Goal: Task Accomplishment & Management: Manage account settings

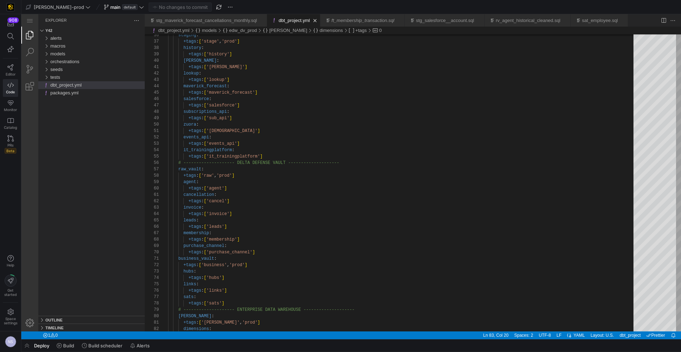
scroll to position [13, 49]
click at [47, 7] on span "[PERSON_NAME]-prod" at bounding box center [59, 7] width 50 height 6
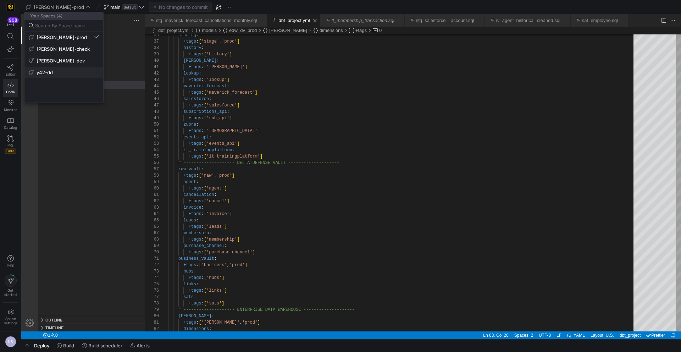
click at [66, 70] on span "y42-dd" at bounding box center [64, 73] width 70 height 6
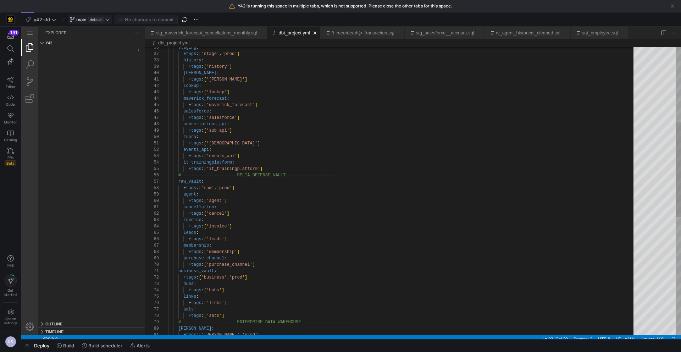
click at [85, 21] on span "main" at bounding box center [81, 20] width 10 height 6
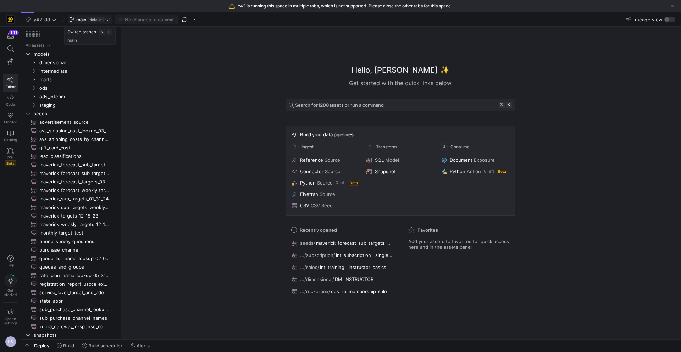
click at [91, 20] on span "default" at bounding box center [96, 20] width 16 height 6
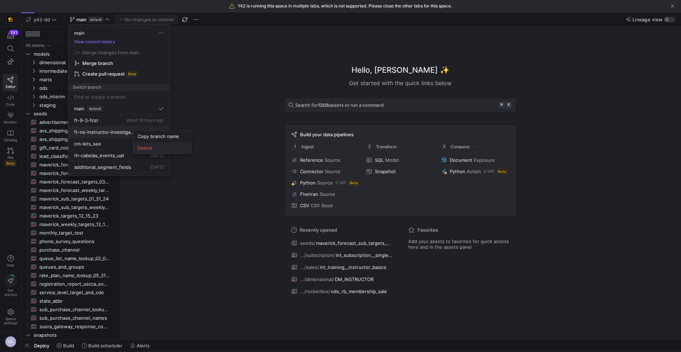
click at [146, 143] on button "Delete" at bounding box center [162, 147] width 58 height 11
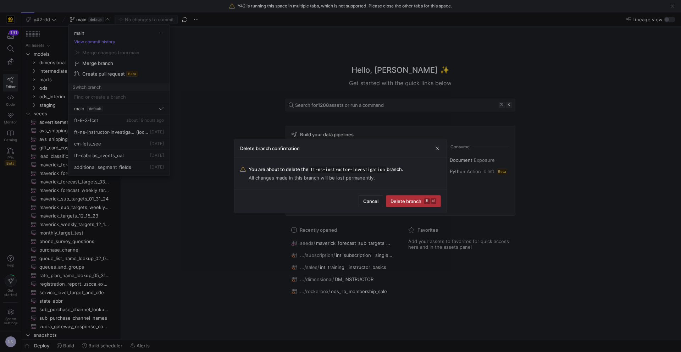
click at [423, 205] on span "submit" at bounding box center [413, 200] width 54 height 11
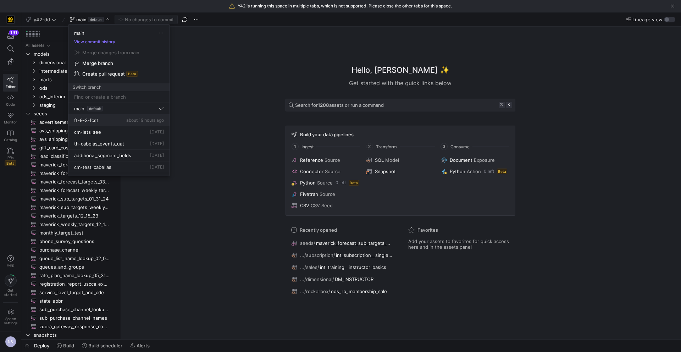
click at [118, 119] on div "ft-9-3-fcst about 19 hours ago" at bounding box center [119, 120] width 90 height 6
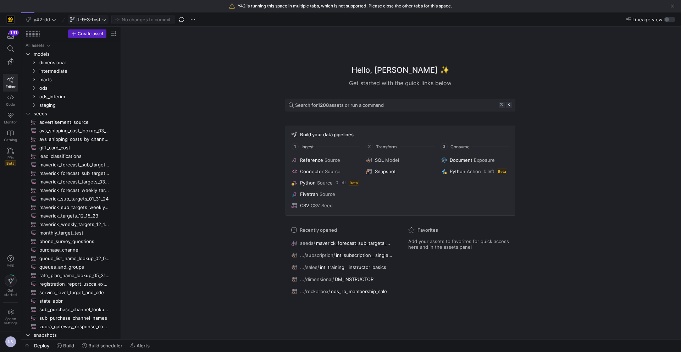
click at [99, 20] on span "ft-9-3-fcst" at bounding box center [88, 20] width 24 height 6
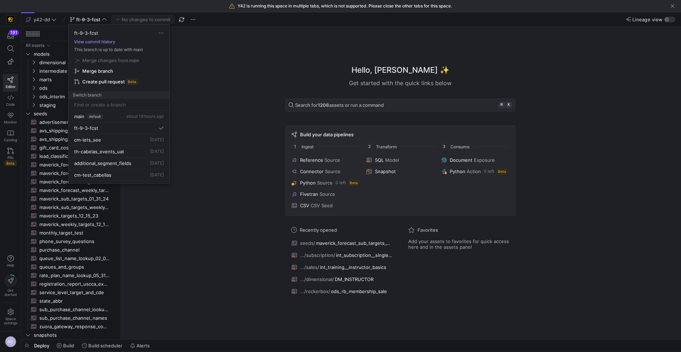
click at [104, 39] on button "View commit history" at bounding box center [94, 41] width 52 height 5
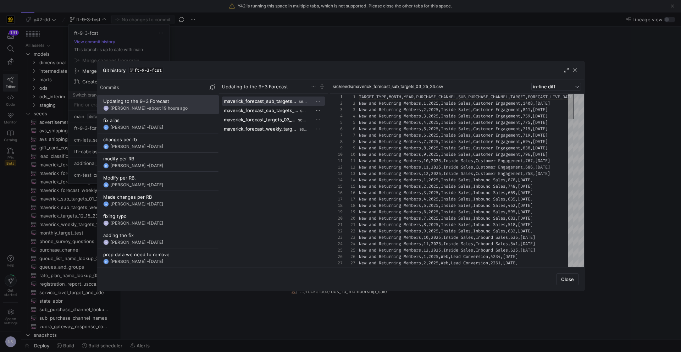
scroll to position [38, 0]
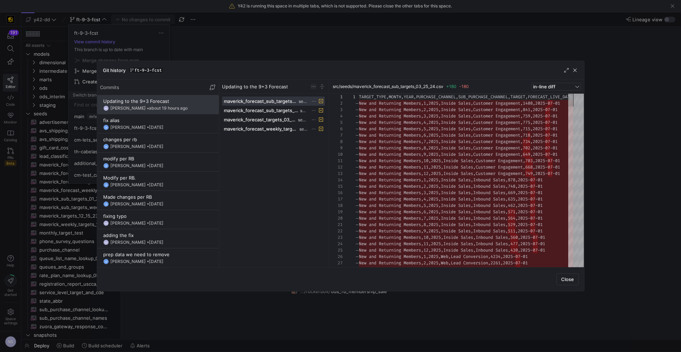
click at [314, 87] on span at bounding box center [314, 87] width 6 height 6
click at [340, 124] on button "Revert commit" at bounding box center [351, 119] width 80 height 11
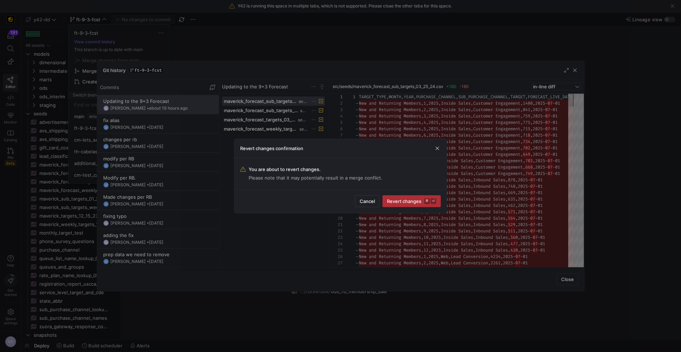
click at [427, 201] on kbd "⌘" at bounding box center [427, 201] width 6 height 6
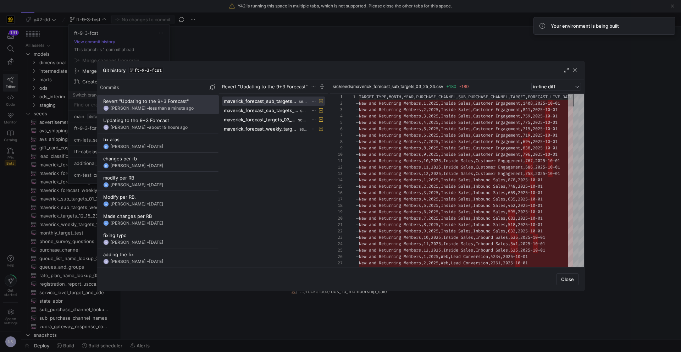
click at [273, 49] on div at bounding box center [340, 176] width 681 height 352
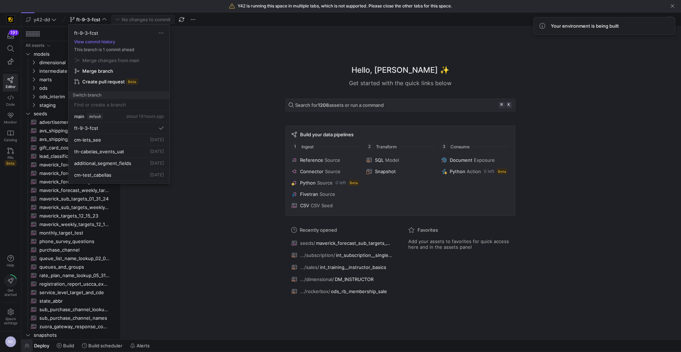
click at [29, 345] on div at bounding box center [340, 176] width 681 height 352
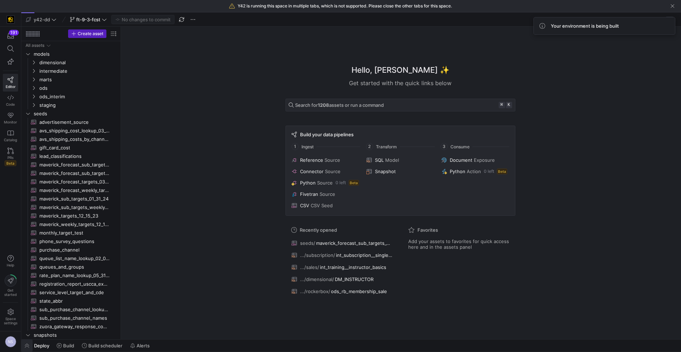
click at [25, 345] on span "button" at bounding box center [26, 345] width 11 height 12
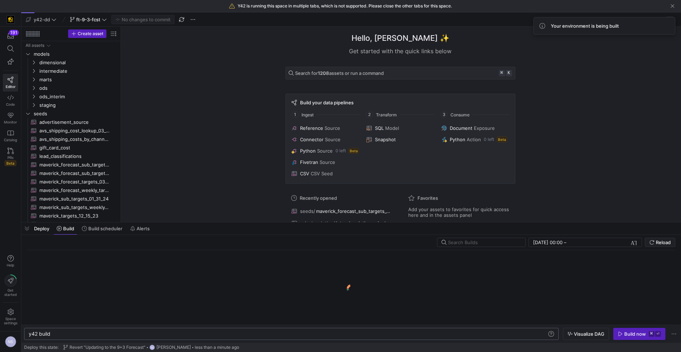
click at [73, 335] on div "y42 build" at bounding box center [288, 334] width 518 height 6
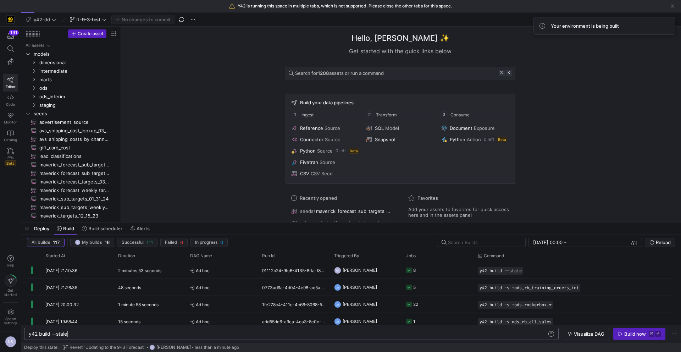
scroll to position [0, 39]
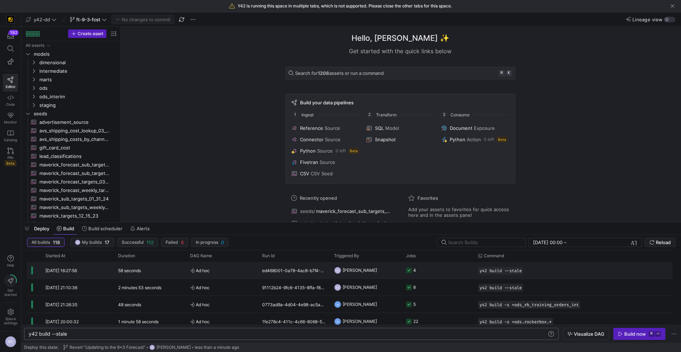
type textarea "y42 build --stale"
click at [246, 272] on span "Ad hoc" at bounding box center [221, 270] width 63 height 17
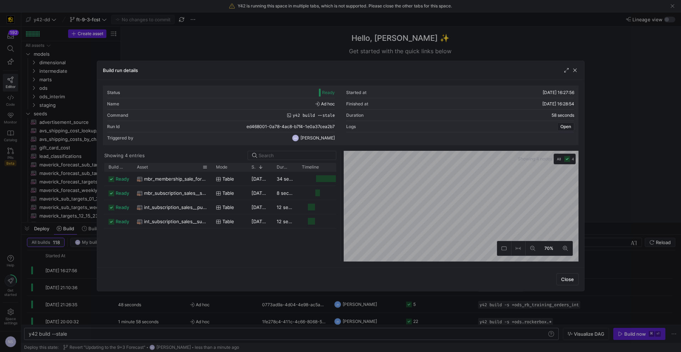
drag, startPoint x: 156, startPoint y: 167, endPoint x: 210, endPoint y: 167, distance: 54.3
click at [210, 167] on div at bounding box center [211, 167] width 3 height 9
click at [278, 314] on div at bounding box center [340, 176] width 681 height 352
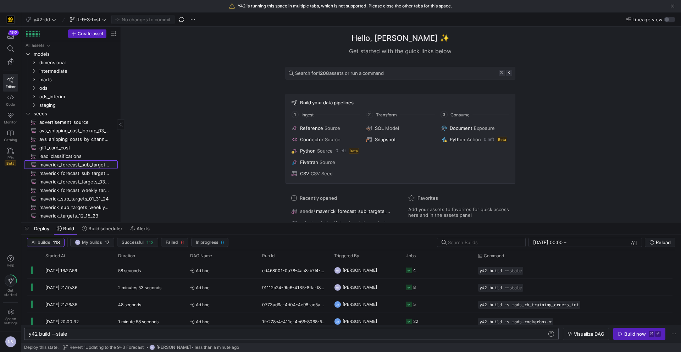
click at [92, 168] on span "maverick_forecast_sub_targets_03_25_24​​​​​​" at bounding box center [74, 165] width 70 height 8
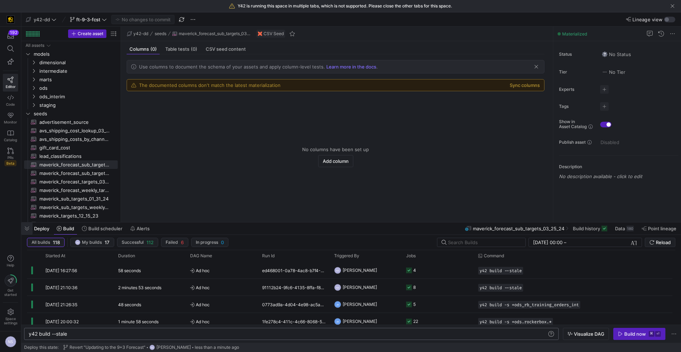
click at [26, 233] on span "button" at bounding box center [26, 228] width 11 height 12
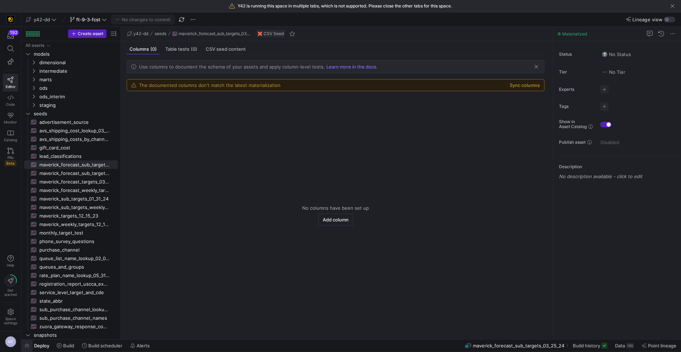
click at [28, 346] on span "button" at bounding box center [26, 345] width 11 height 12
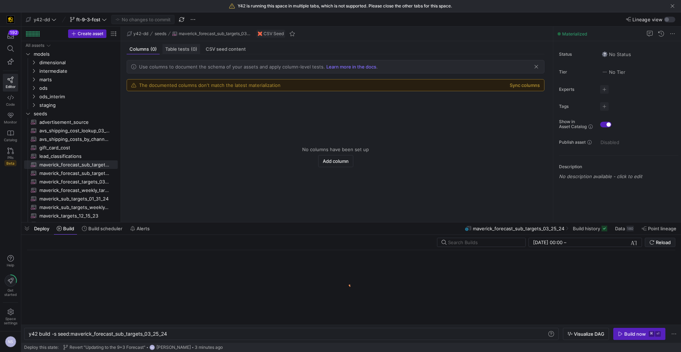
scroll to position [0, 139]
click at [623, 337] on span "button" at bounding box center [639, 333] width 51 height 11
click at [86, 172] on span "maverick_forecast_sub_targets_weekly_03_25_24​​​​​​" at bounding box center [74, 173] width 70 height 8
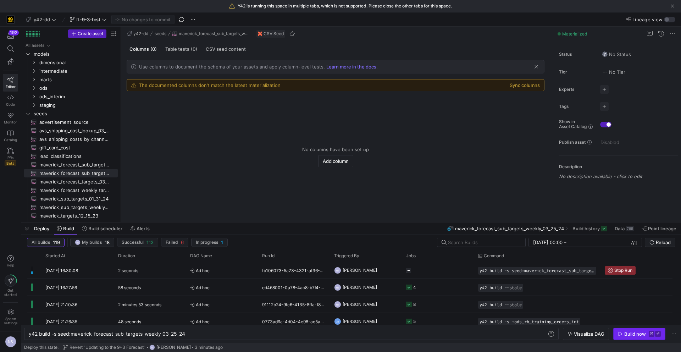
click at [624, 337] on span "button" at bounding box center [639, 333] width 51 height 11
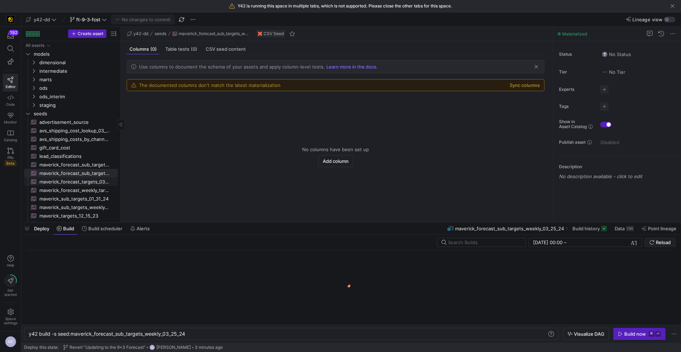
click at [72, 182] on span "maverick_forecast_targets_03_25_24​​​​​​" at bounding box center [74, 182] width 70 height 8
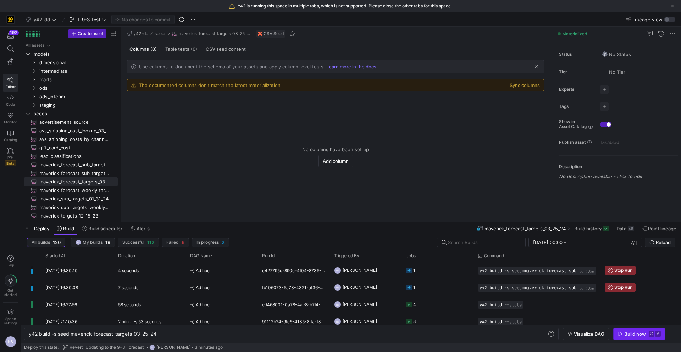
click at [645, 334] on div "Build now" at bounding box center [635, 334] width 22 height 6
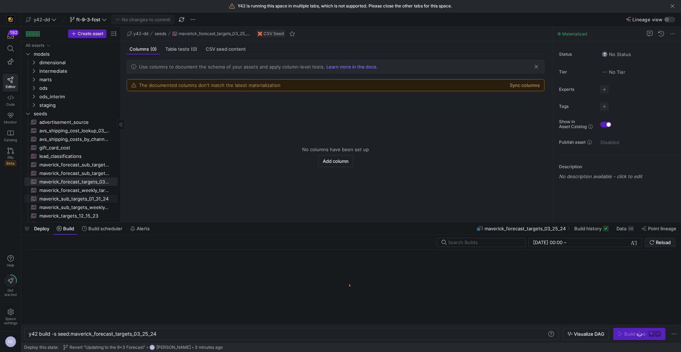
click at [93, 188] on span "maverick_forecast_weekly_targets_03_25_24​​​​​​" at bounding box center [74, 190] width 70 height 8
type textarea "y42 build -s seed:maverick_forecast_weekly_targets_03_25_24"
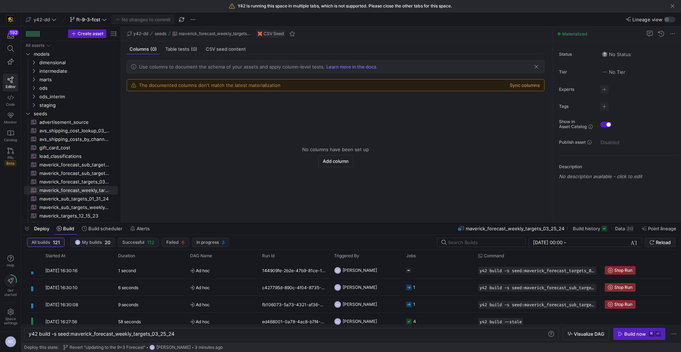
click at [641, 331] on div "Build now" at bounding box center [635, 334] width 22 height 6
click at [104, 21] on icon at bounding box center [104, 19] width 5 height 5
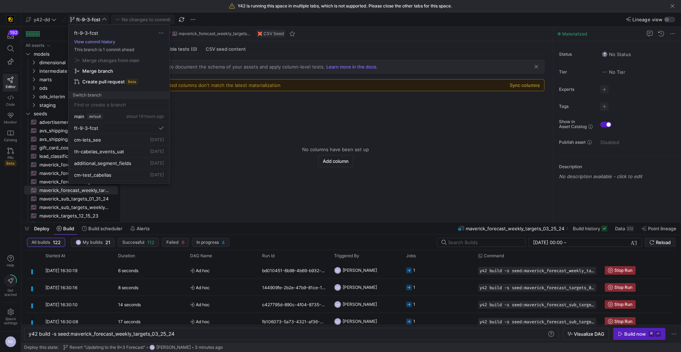
click at [110, 40] on button "View commit history" at bounding box center [94, 41] width 52 height 5
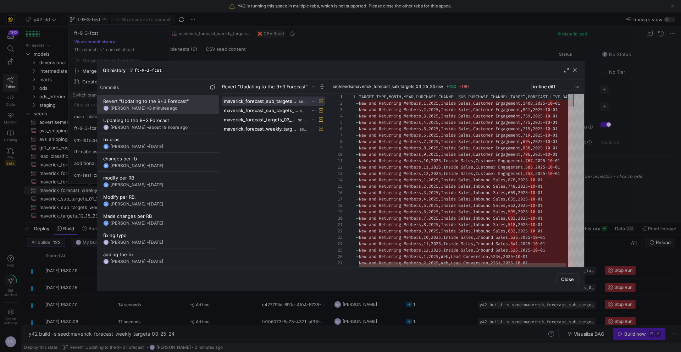
scroll to position [38, 0]
click at [622, 165] on div at bounding box center [340, 176] width 681 height 352
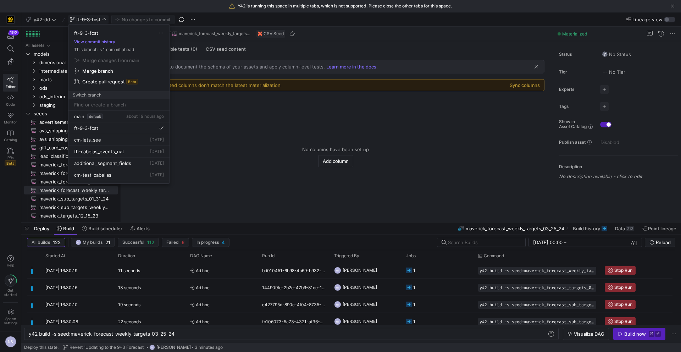
click at [259, 149] on div at bounding box center [340, 176] width 681 height 352
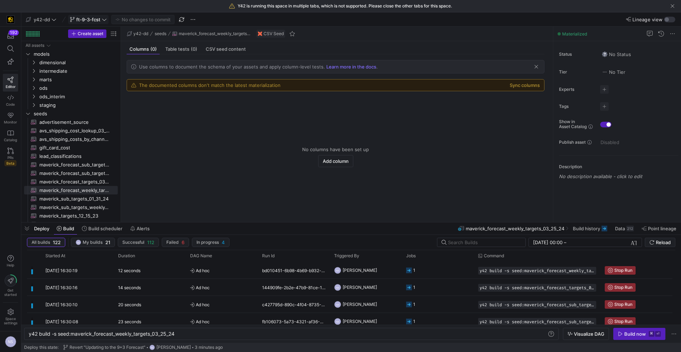
click at [88, 19] on span "ft-9-3-fcst" at bounding box center [88, 20] width 24 height 6
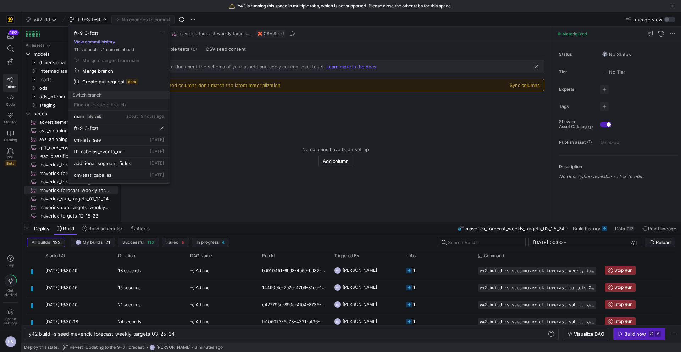
click at [91, 39] on button "View commit history" at bounding box center [94, 41] width 52 height 5
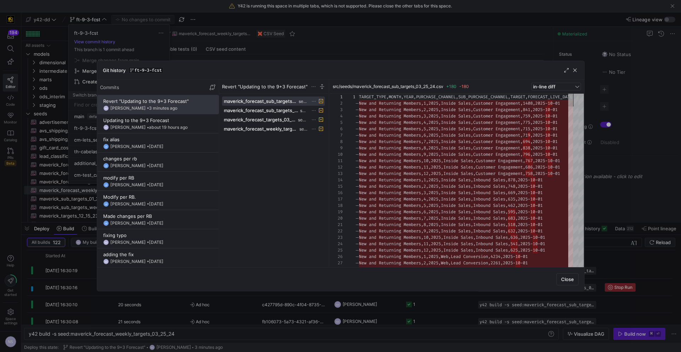
click at [158, 41] on div at bounding box center [340, 176] width 681 height 352
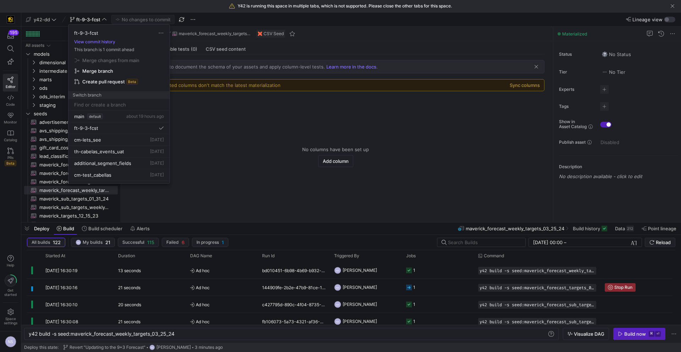
click at [199, 166] on div at bounding box center [340, 176] width 681 height 352
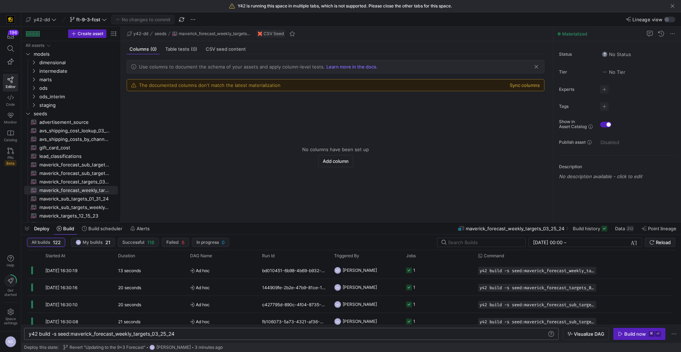
scroll to position [0, 146]
click at [205, 334] on div "y42 build -s seed:maverick_forecast_weekly_targets _03_25_24" at bounding box center [288, 334] width 518 height 6
click at [13, 113] on icon at bounding box center [10, 115] width 6 height 6
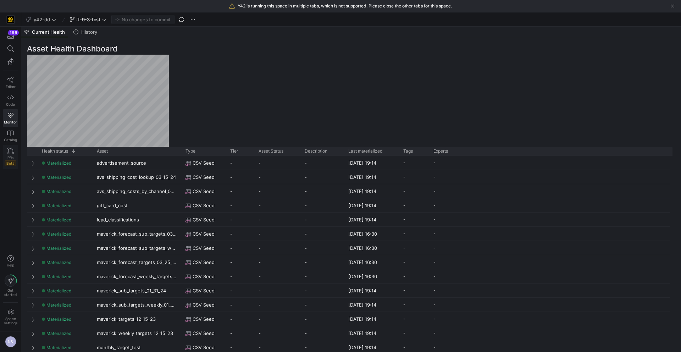
click at [11, 148] on icon at bounding box center [10, 151] width 6 height 6
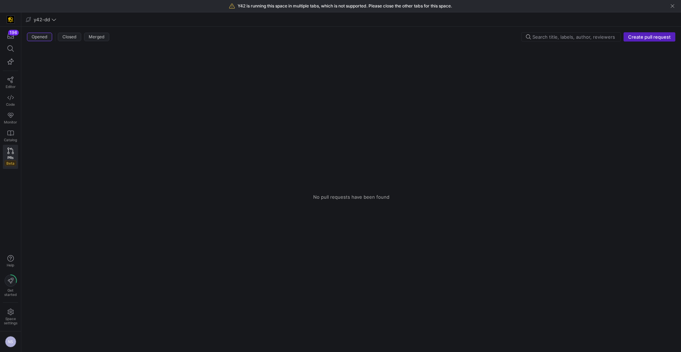
click at [642, 44] on div "Opened Closed Merged Create pull request" at bounding box center [351, 38] width 648 height 12
click at [639, 40] on span "button" at bounding box center [649, 37] width 51 height 9
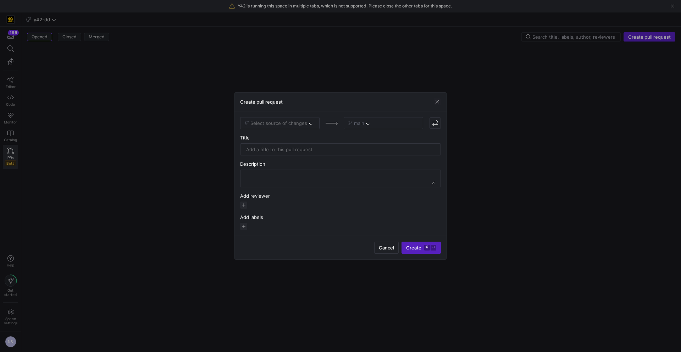
click at [277, 117] on div "Select source of changes" at bounding box center [279, 123] width 79 height 12
click at [267, 127] on div "Select source of changes" at bounding box center [279, 123] width 79 height 12
click at [270, 124] on div "Select source of changes" at bounding box center [279, 123] width 79 height 12
drag, startPoint x: 318, startPoint y: 128, endPoint x: 300, endPoint y: 126, distance: 17.5
click at [317, 128] on div "Select source of changes" at bounding box center [279, 123] width 79 height 12
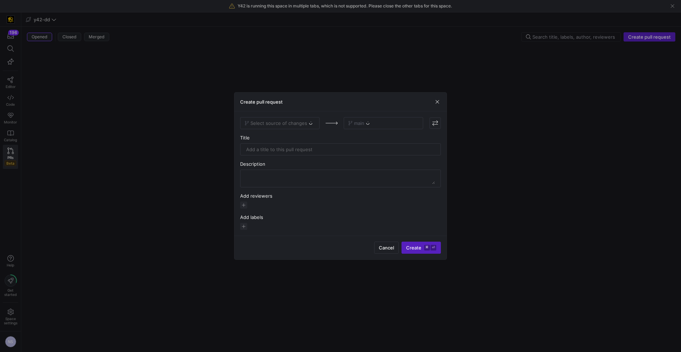
click at [294, 124] on div "Select source of changes" at bounding box center [279, 123] width 79 height 12
click at [296, 122] on span "Select source of changes" at bounding box center [278, 123] width 57 height 6
type input "fcs"
click at [288, 134] on div "ft-9-3-fcst" at bounding box center [280, 135] width 68 height 6
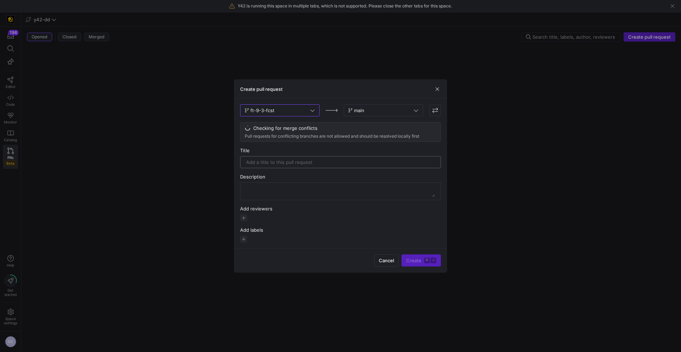
click at [279, 165] on input "text" at bounding box center [340, 162] width 189 height 6
click at [246, 217] on span "button" at bounding box center [243, 217] width 7 height 7
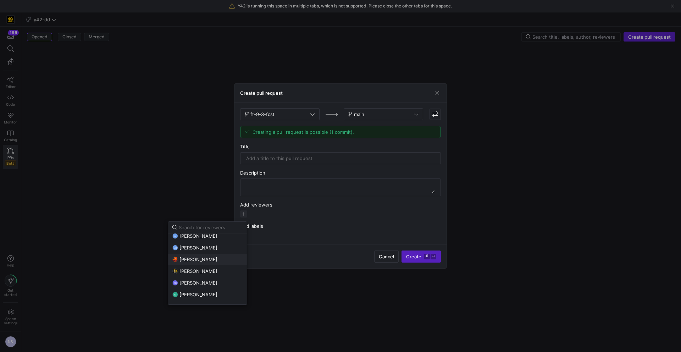
scroll to position [70, 0]
click at [203, 276] on span "[PERSON_NAME]" at bounding box center [198, 275] width 38 height 6
drag, startPoint x: 277, startPoint y: 164, endPoint x: 282, endPoint y: 158, distance: 7.8
click at [277, 164] on div at bounding box center [340, 176] width 681 height 352
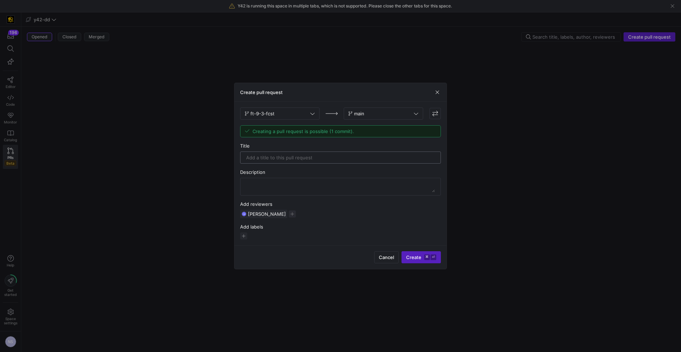
click at [282, 158] on input "text" at bounding box center [340, 158] width 189 height 6
type input "Reverting the Q4 Fcst due to AA"
click at [427, 252] on span "submit" at bounding box center [421, 256] width 39 height 11
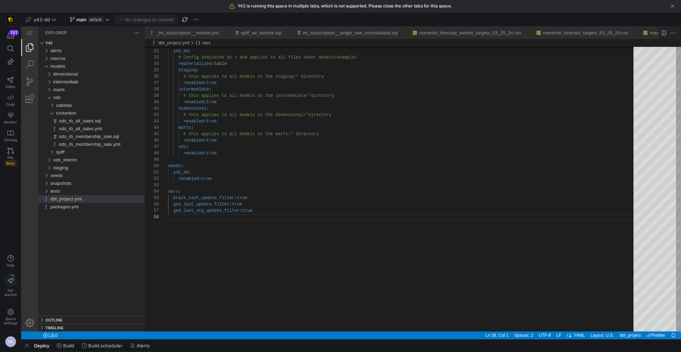
scroll to position [45, 0]
click at [100, 17] on span "default" at bounding box center [96, 20] width 16 height 6
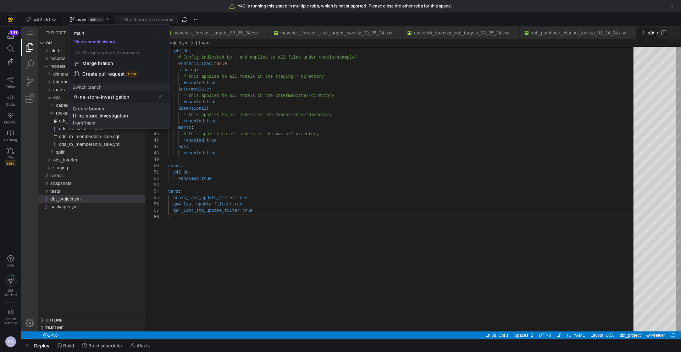
type input "ft-ns-store-investigation"
click at [133, 111] on span "Create branch ft-ns-store-investigation from 'main'" at bounding box center [119, 116] width 93 height 20
